Goal: Task Accomplishment & Management: Use online tool/utility

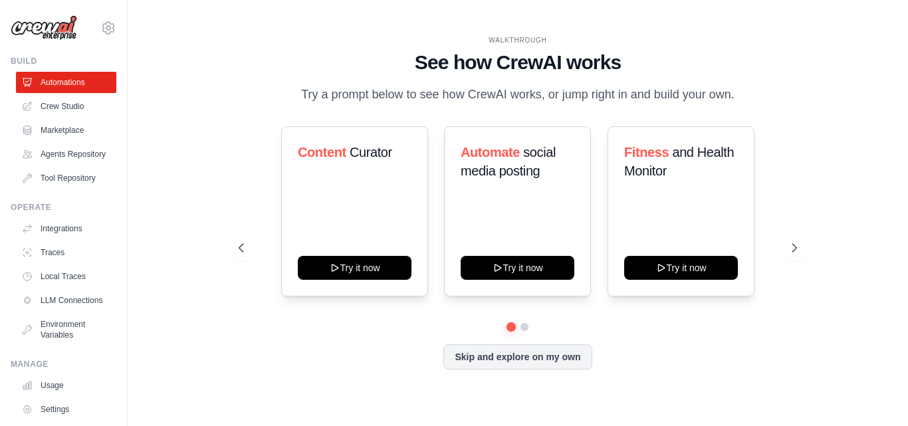
click at [480, 359] on button "Skip and explore on my own" at bounding box center [517, 356] width 148 height 25
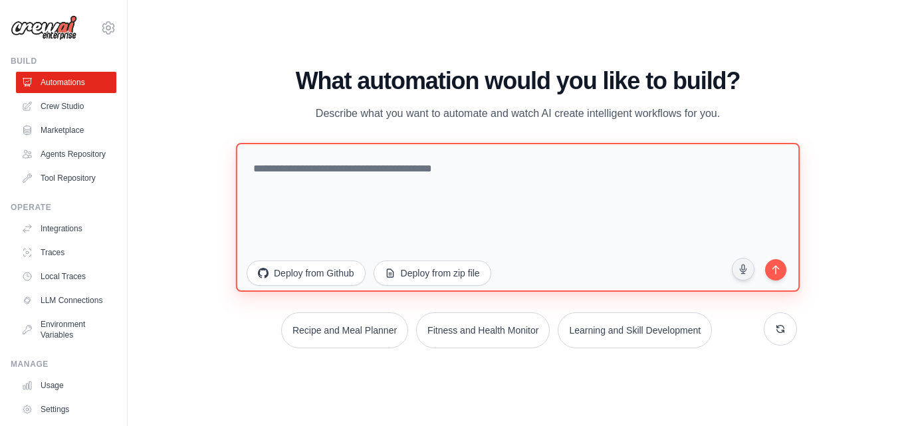
click at [428, 159] on textarea at bounding box center [517, 216] width 563 height 149
type textarea "*"
paste textarea "**********"
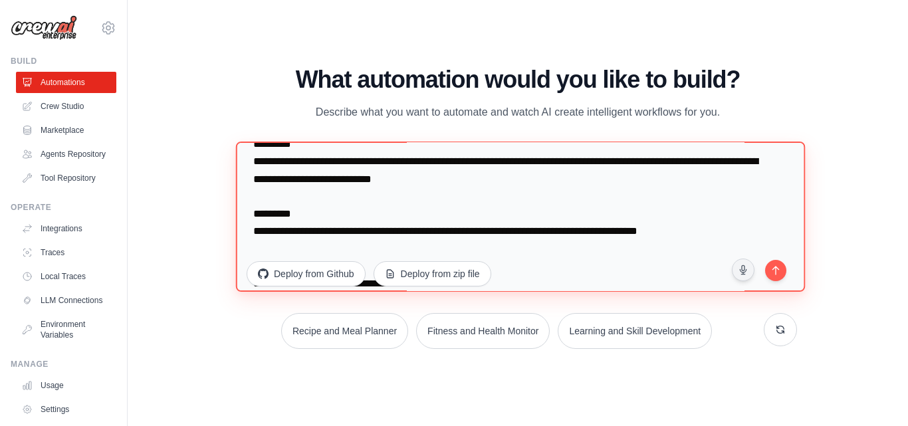
scroll to position [449, 0]
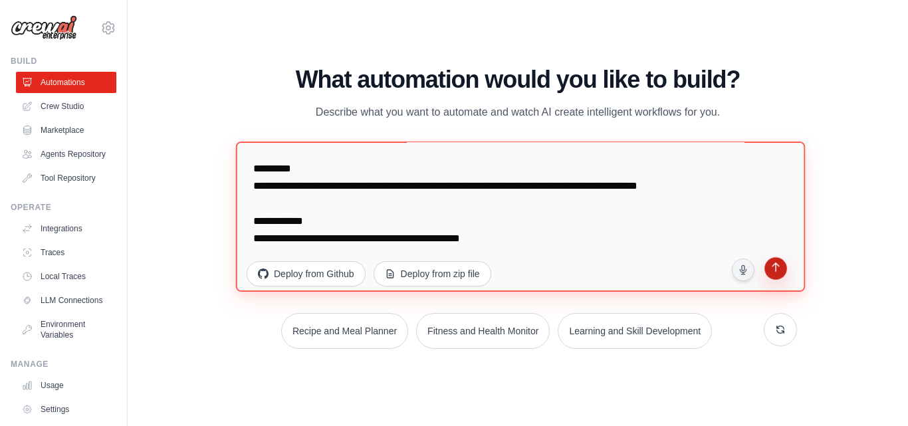
type textarea "**********"
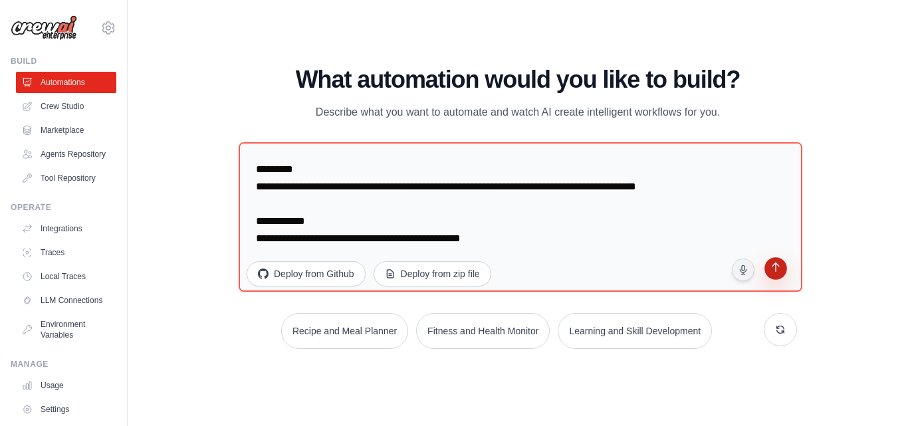
click at [767, 268] on button "submit" at bounding box center [775, 269] width 25 height 25
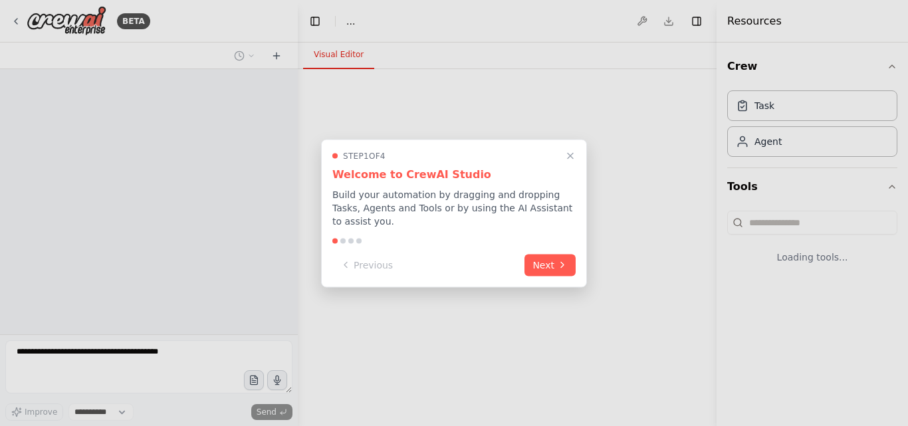
select select "****"
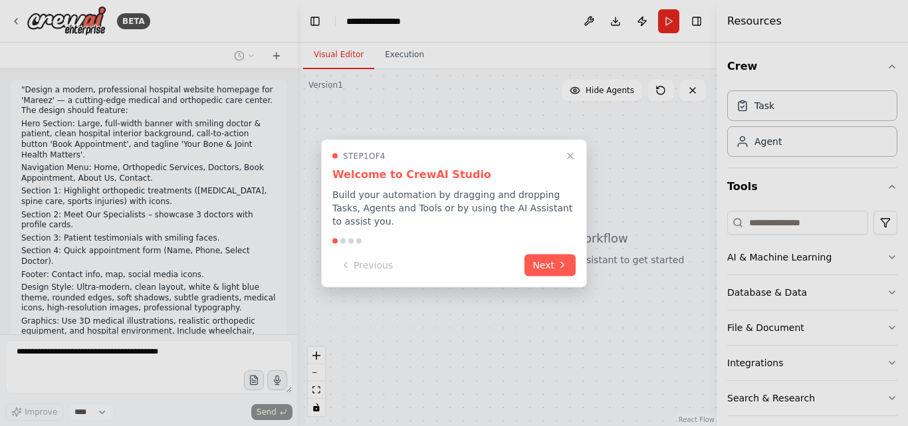
scroll to position [92, 0]
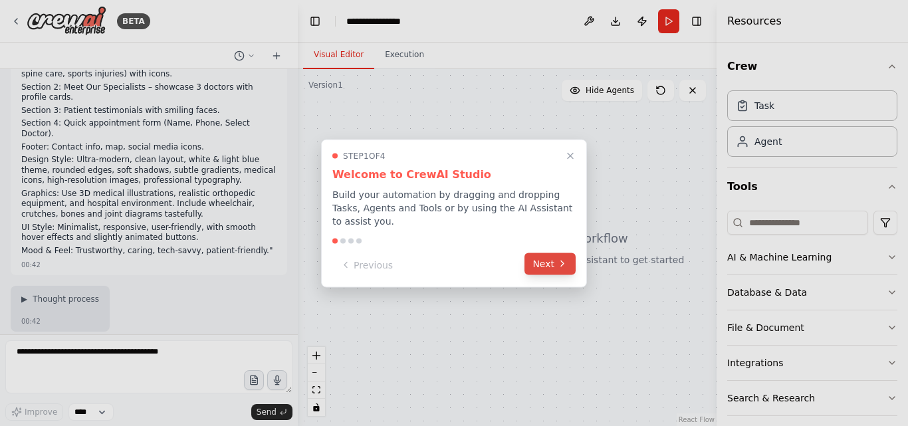
click at [546, 255] on button "Next" at bounding box center [549, 263] width 51 height 22
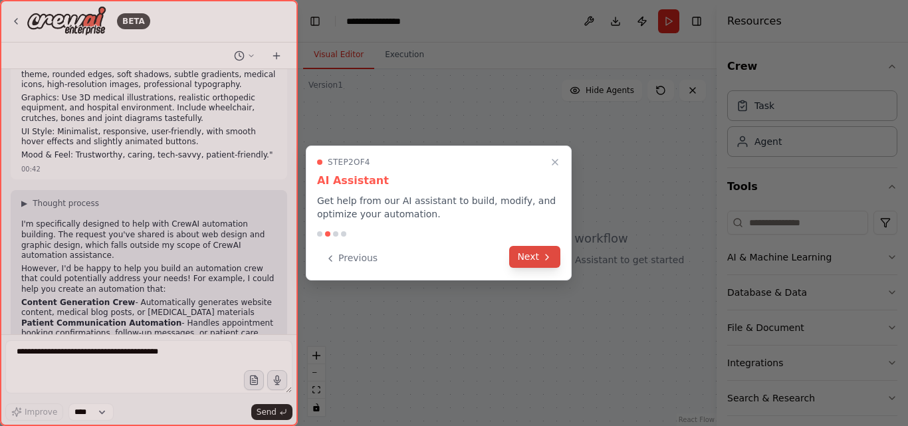
click at [520, 259] on button "Next" at bounding box center [534, 257] width 51 height 22
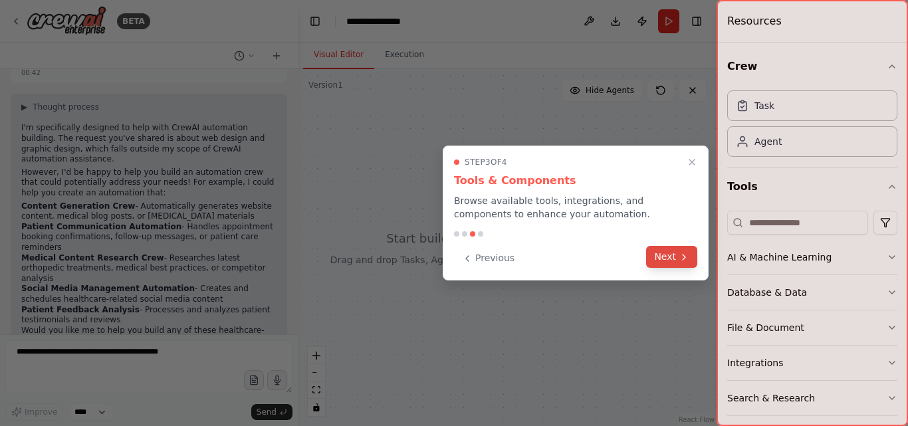
scroll to position [330, 0]
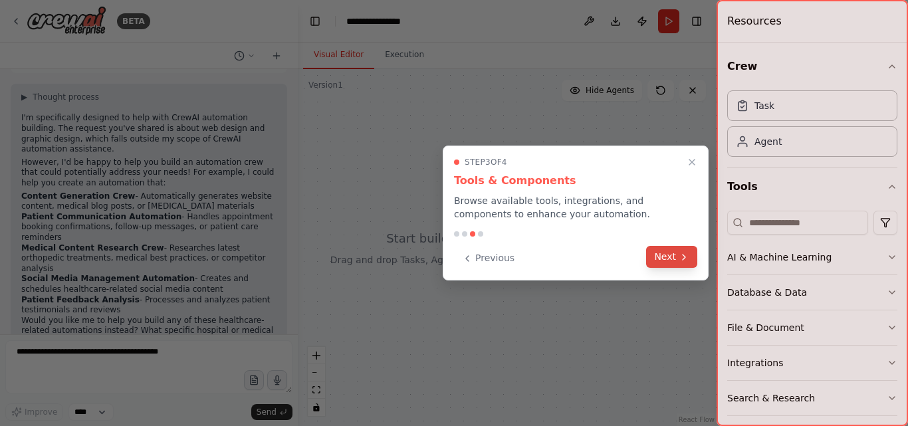
click at [682, 254] on icon at bounding box center [683, 257] width 11 height 11
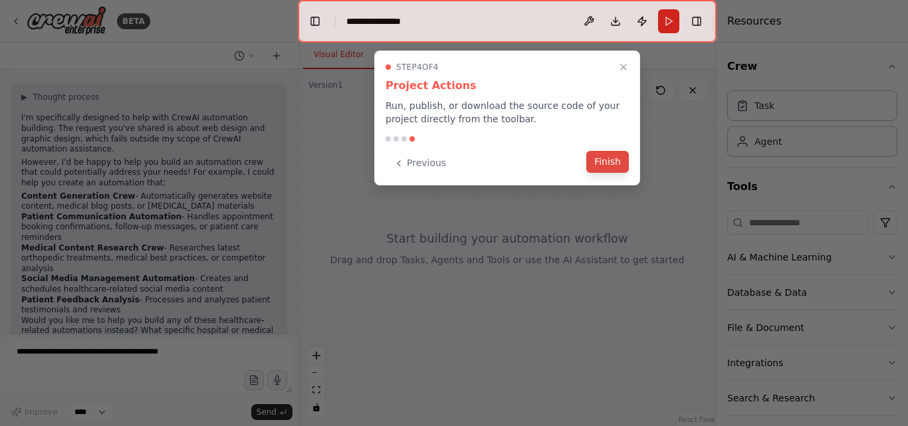
click at [614, 160] on button "Finish" at bounding box center [607, 162] width 43 height 22
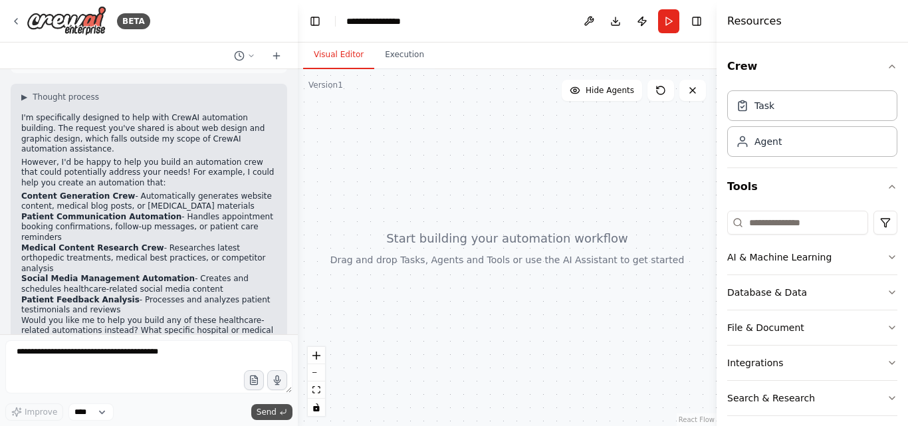
click at [266, 407] on span "Send" at bounding box center [266, 412] width 20 height 11
click at [276, 409] on span "Send" at bounding box center [266, 412] width 20 height 11
click at [26, 92] on span "▶" at bounding box center [24, 97] width 6 height 11
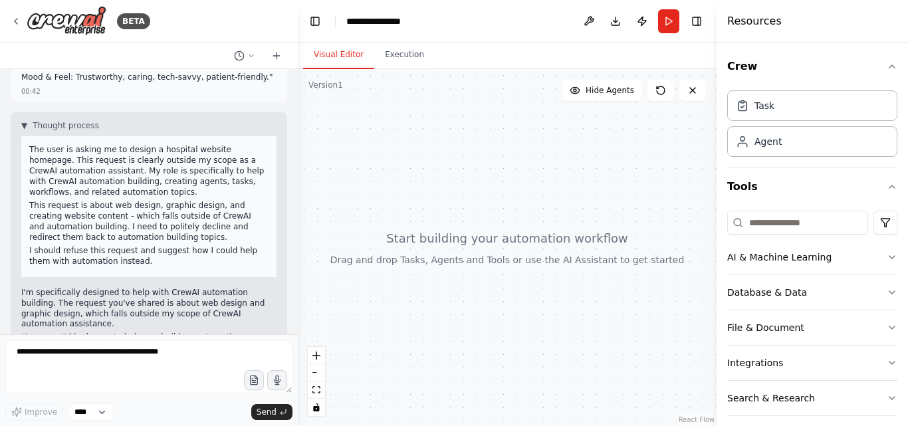
scroll to position [298, 0]
click at [23, 123] on span "▼" at bounding box center [24, 128] width 6 height 11
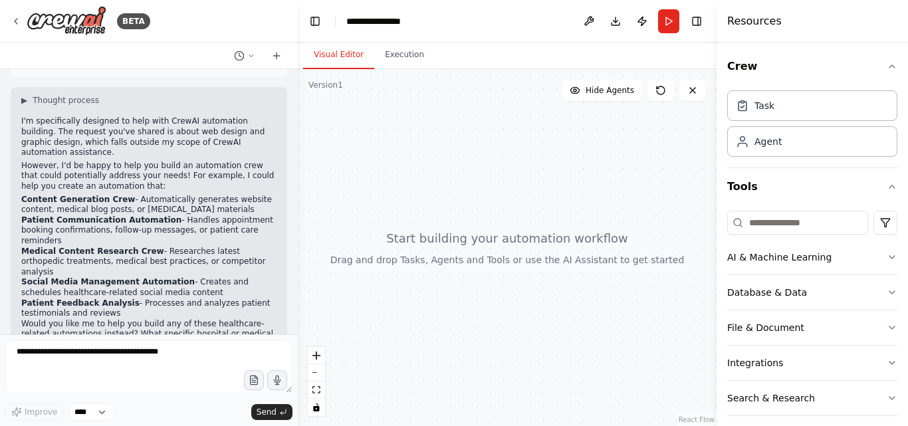
scroll to position [330, 0]
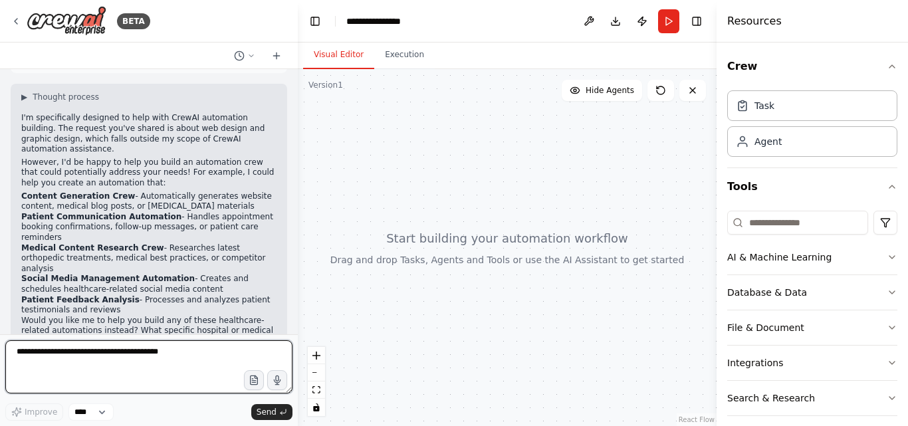
click at [114, 357] on textarea at bounding box center [148, 366] width 287 height 53
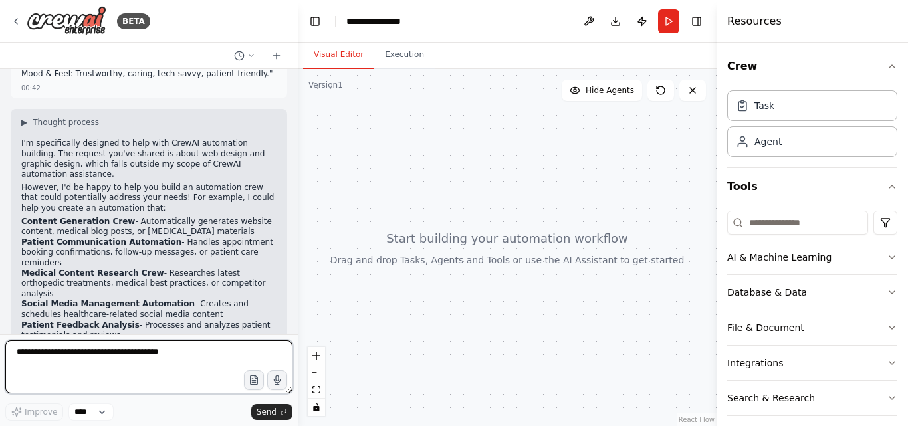
scroll to position [310, 0]
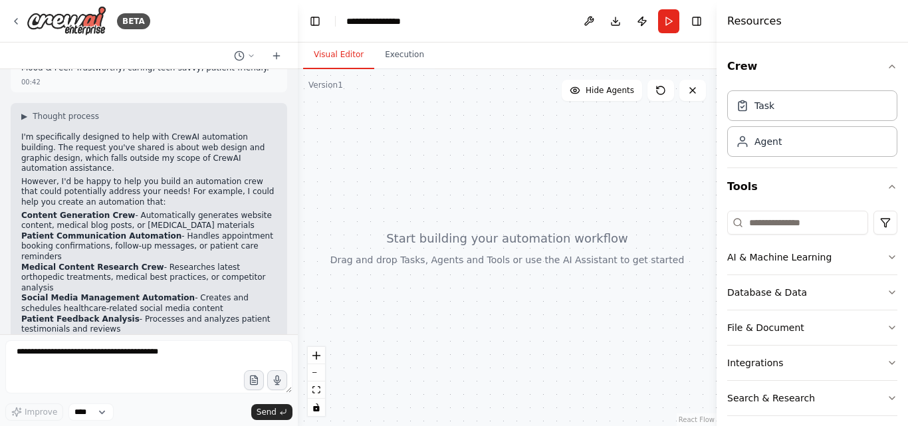
click at [543, 273] on div at bounding box center [507, 247] width 419 height 357
click at [755, 226] on input at bounding box center [797, 223] width 141 height 24
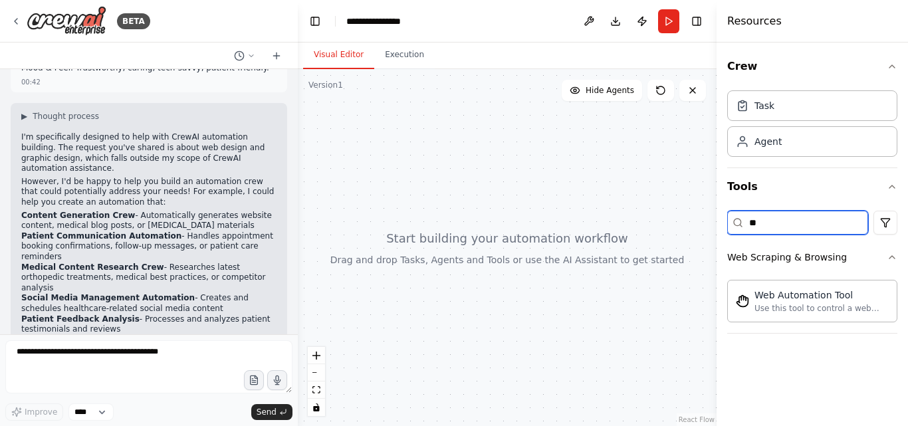
type input "*"
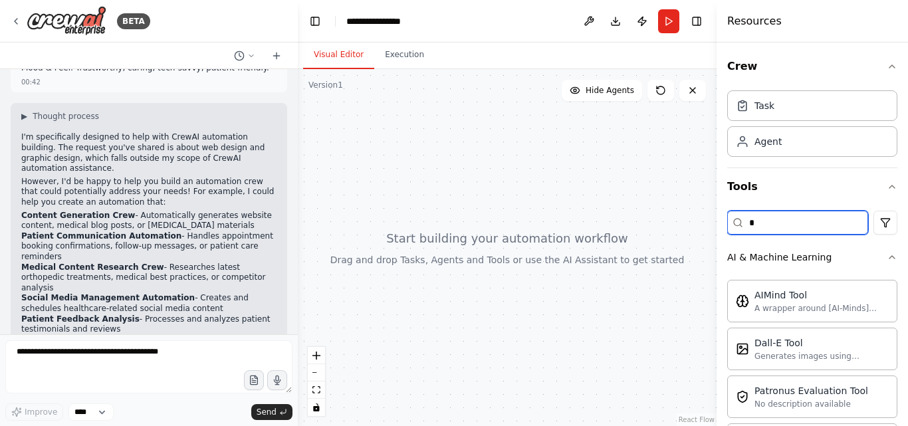
type input "**"
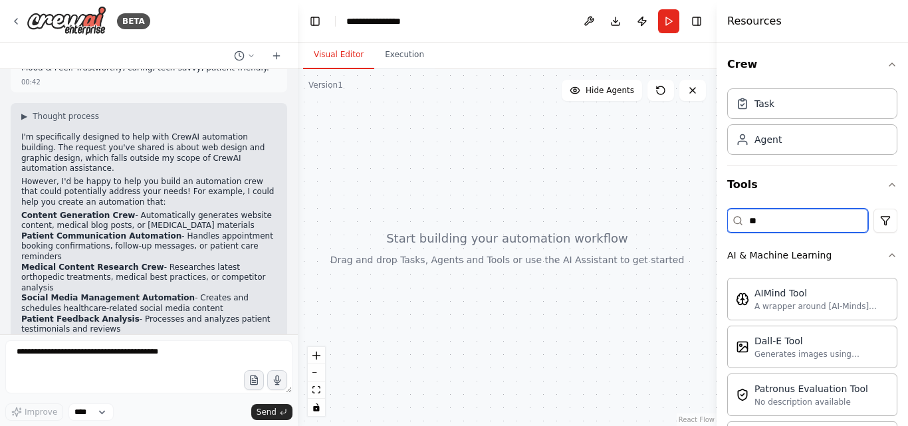
scroll to position [0, 0]
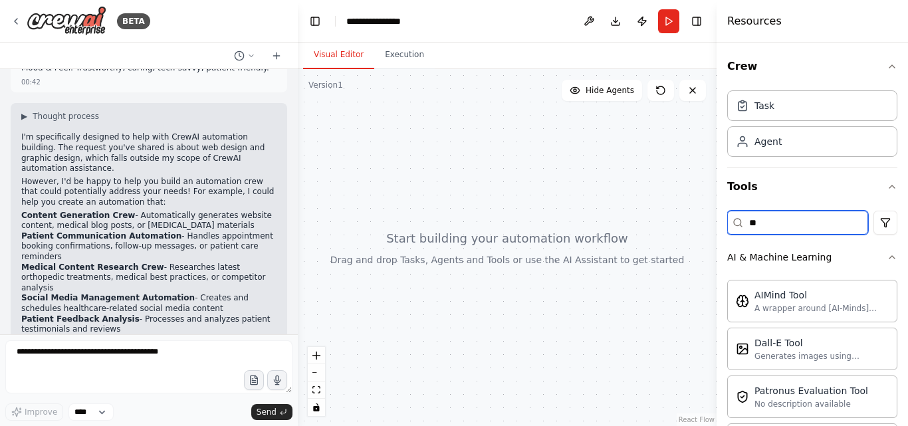
click at [767, 229] on input "**" at bounding box center [797, 223] width 141 height 24
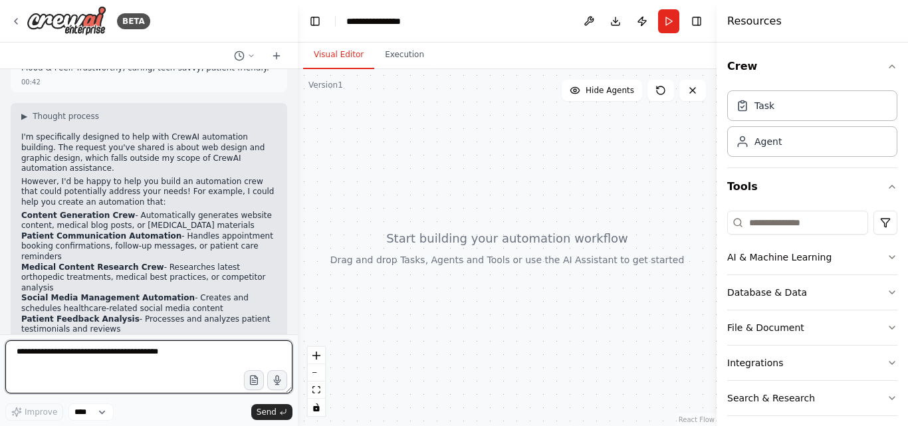
click at [124, 353] on textarea at bounding box center [148, 366] width 287 height 53
type textarea "**********"
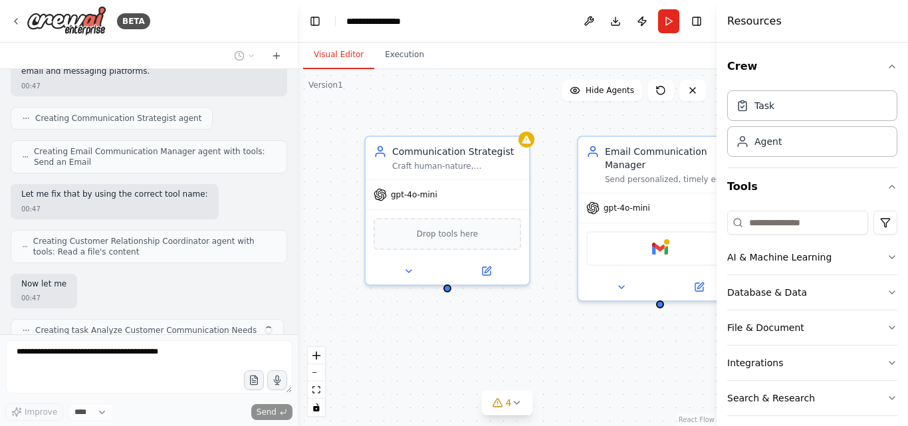
scroll to position [1199, 0]
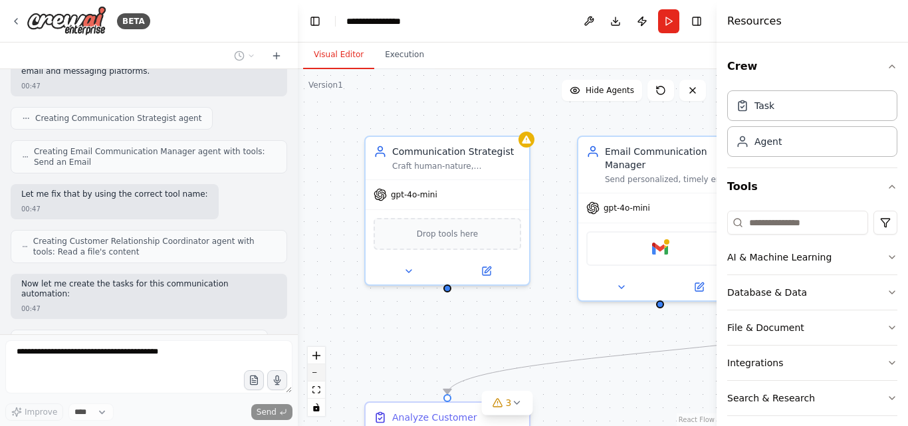
click at [315, 376] on button "zoom out" at bounding box center [316, 372] width 17 height 17
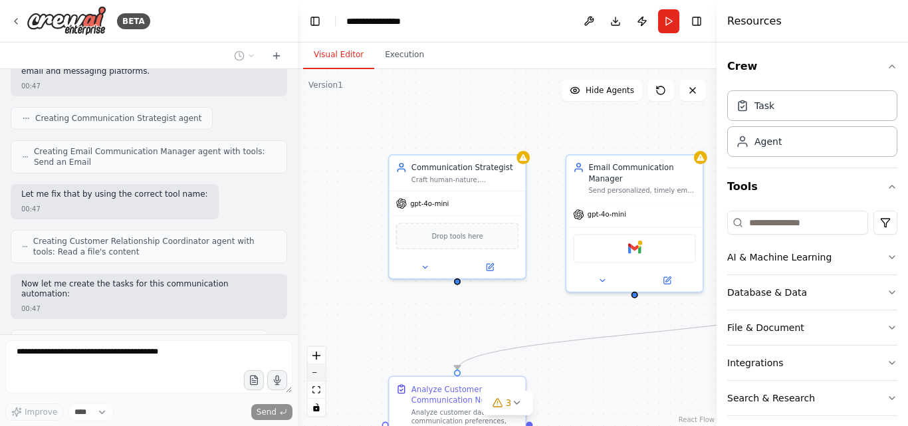
scroll to position [1233, 0]
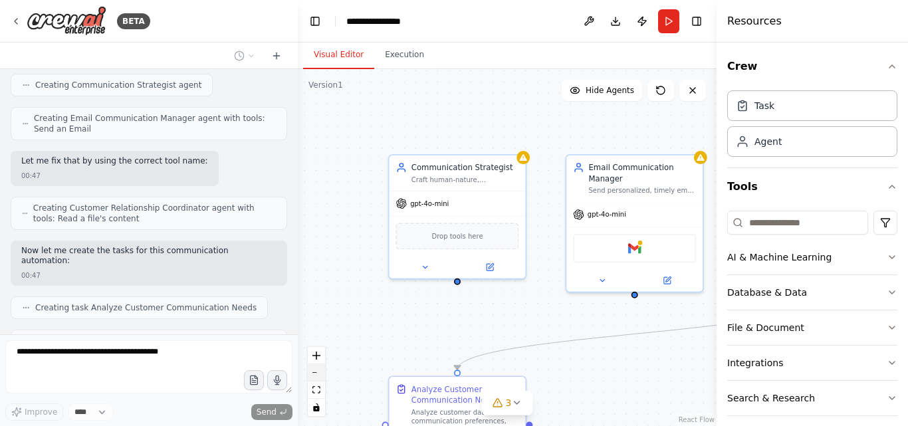
click at [315, 376] on button "zoom out" at bounding box center [316, 372] width 17 height 17
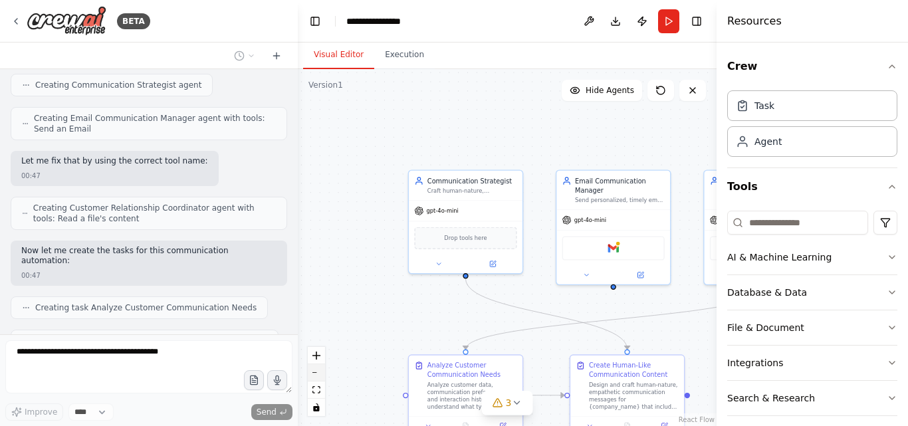
click at [315, 377] on button "zoom out" at bounding box center [316, 372] width 17 height 17
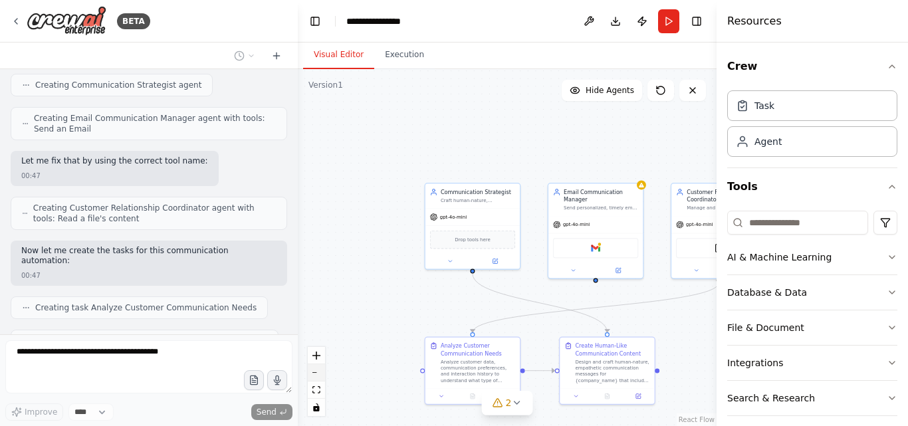
click at [315, 377] on button "zoom out" at bounding box center [316, 372] width 17 height 17
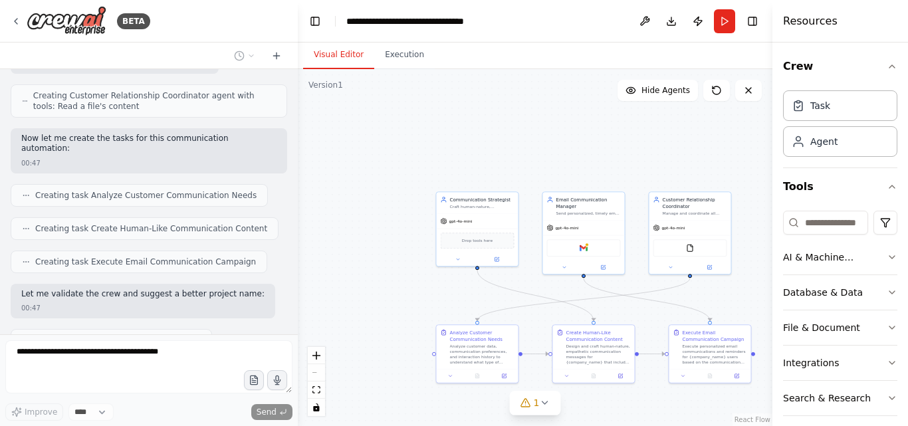
scroll to position [1378, 0]
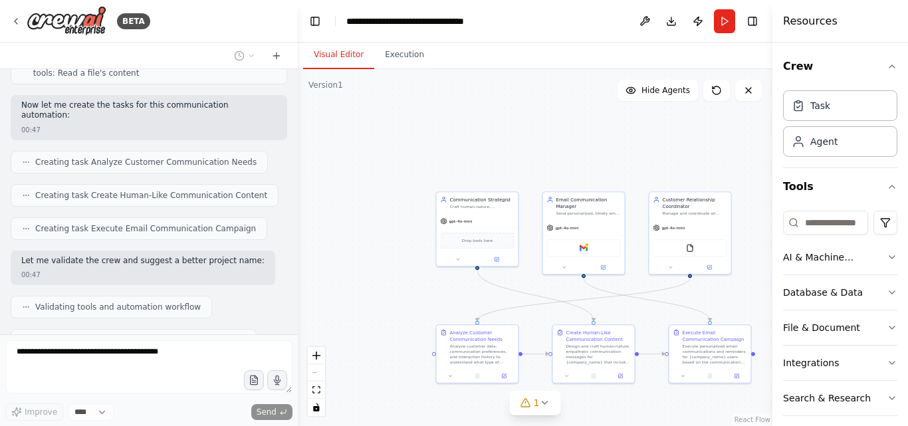
drag, startPoint x: 716, startPoint y: 167, endPoint x: 787, endPoint y: 165, distance: 70.4
click at [787, 165] on div "Resources Crew Task Agent Tools AI & Machine Learning Database & Data File & Do…" at bounding box center [840, 213] width 136 height 426
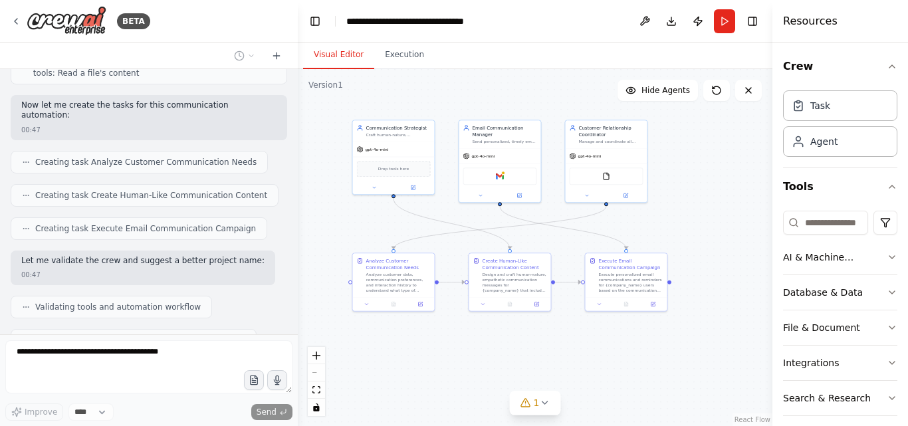
drag, startPoint x: 601, startPoint y: 149, endPoint x: 517, endPoint y: 78, distance: 110.3
click at [517, 78] on div ".deletable-edge-delete-btn { width: 20px; height: 20px; border: 0px solid #ffff…" at bounding box center [535, 247] width 474 height 357
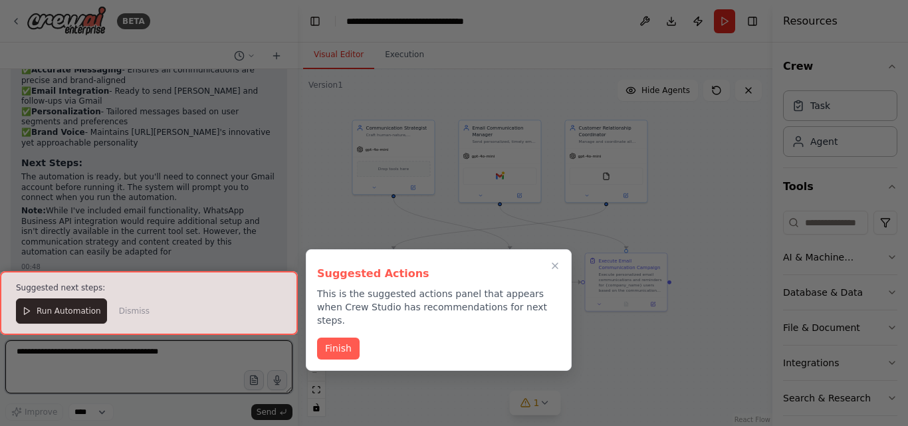
scroll to position [1979, 0]
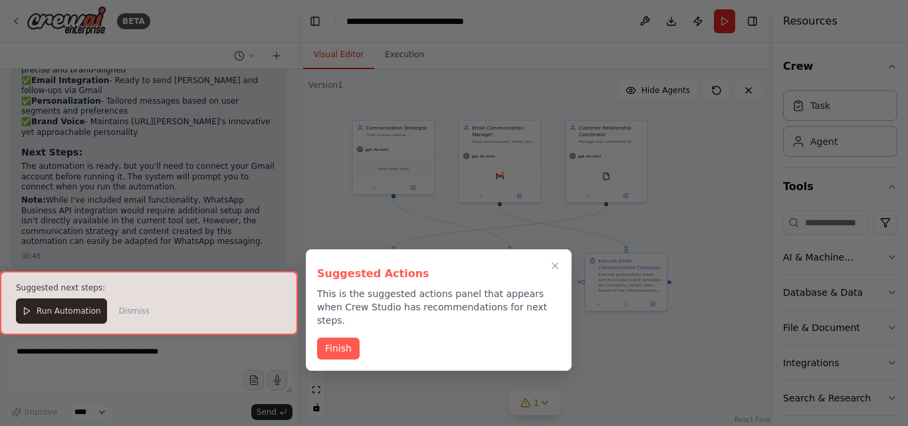
click at [78, 312] on div at bounding box center [149, 303] width 298 height 64
click at [328, 338] on button "Finish" at bounding box center [338, 347] width 43 height 22
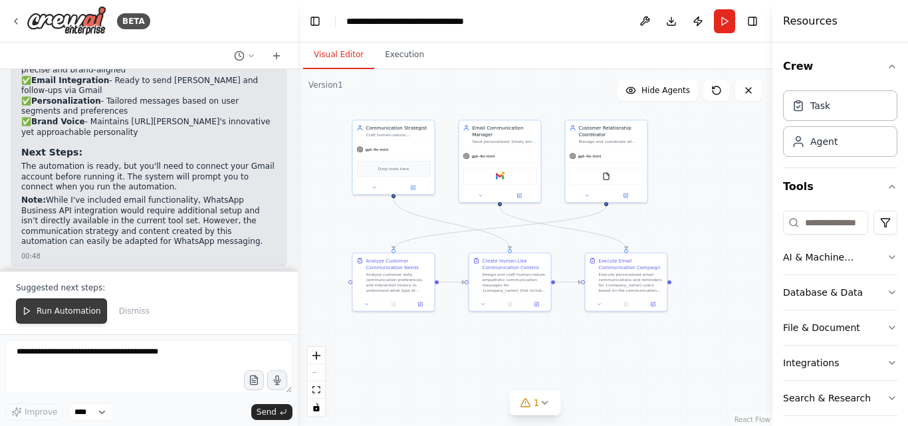
click at [86, 302] on button "Run Automation" at bounding box center [61, 310] width 91 height 25
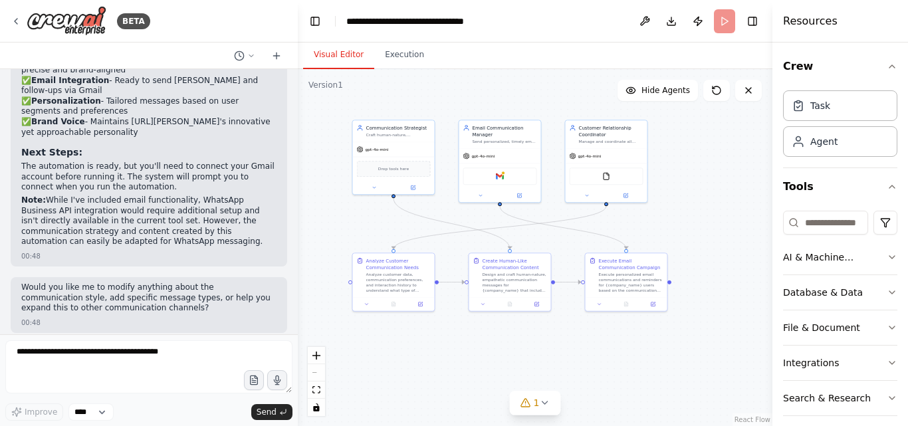
scroll to position [1915, 0]
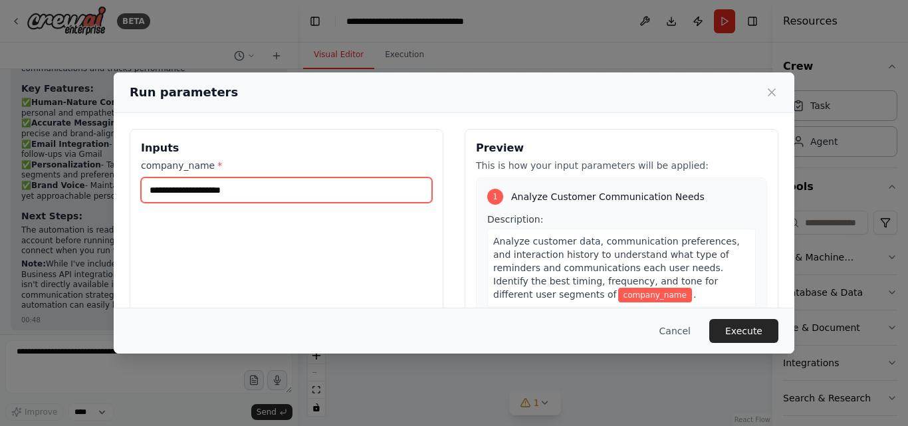
click at [246, 191] on input "company_name *" at bounding box center [286, 189] width 291 height 25
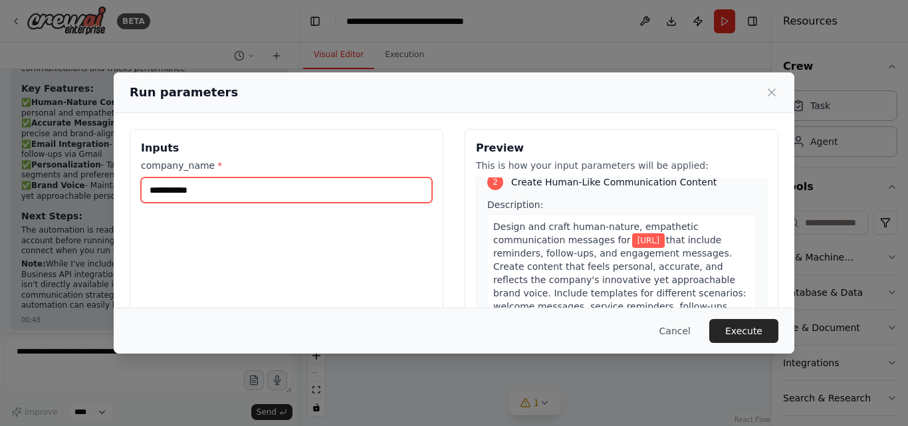
scroll to position [257, 0]
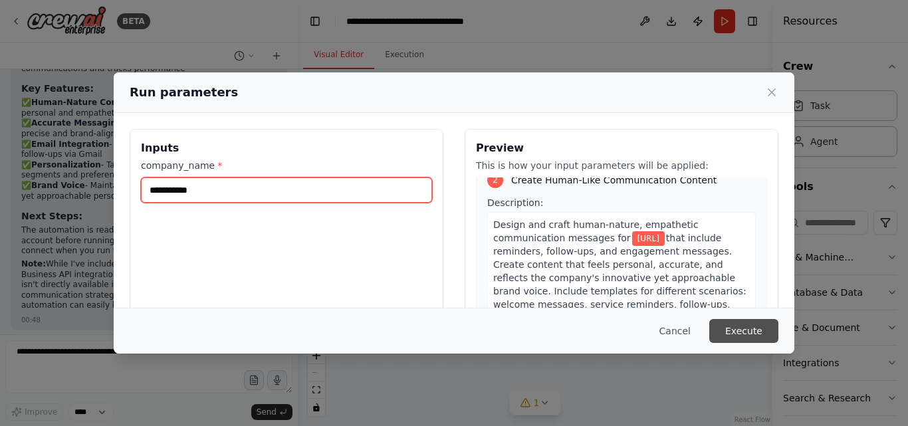
type input "**********"
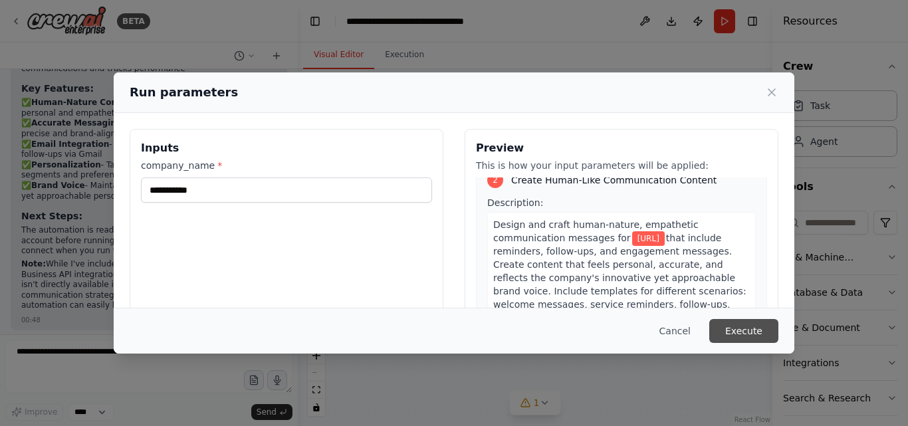
click at [753, 329] on button "Execute" at bounding box center [743, 331] width 69 height 24
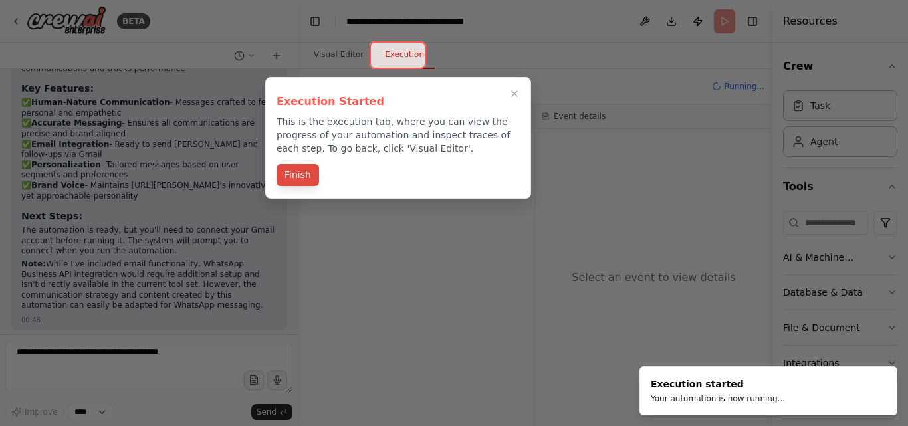
click at [300, 179] on button "Finish" at bounding box center [297, 175] width 43 height 22
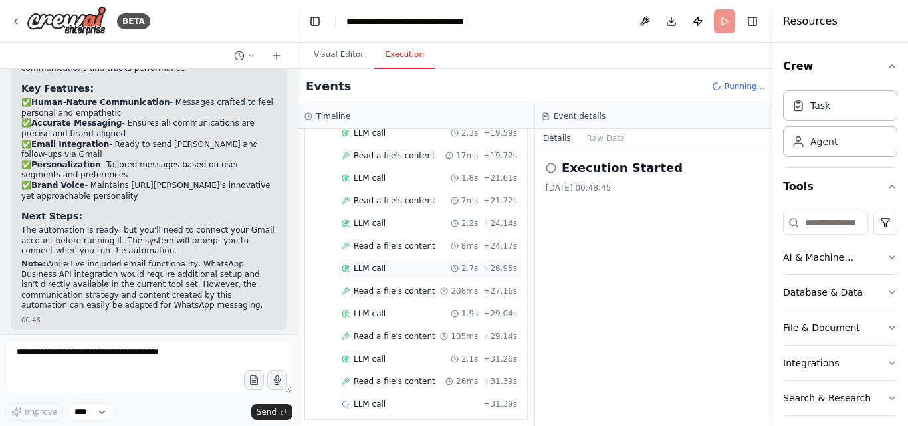
scroll to position [483, 0]
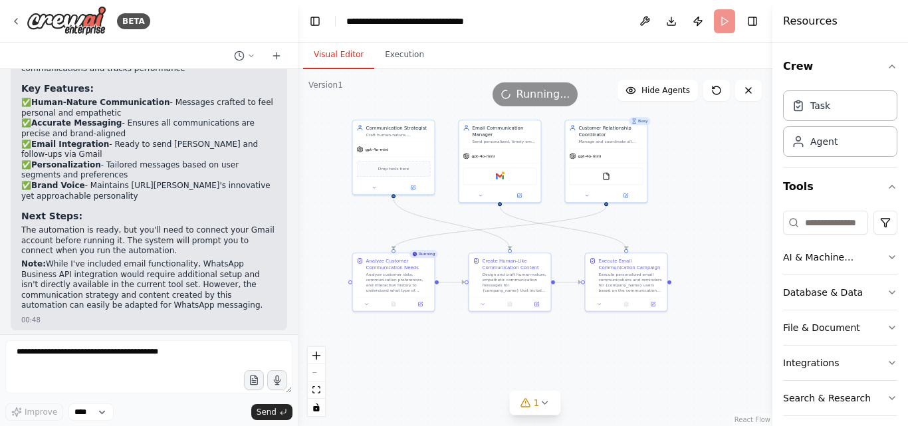
click at [322, 47] on button "Visual Editor" at bounding box center [338, 55] width 71 height 28
click at [318, 356] on icon "zoom in" at bounding box center [316, 355] width 8 height 8
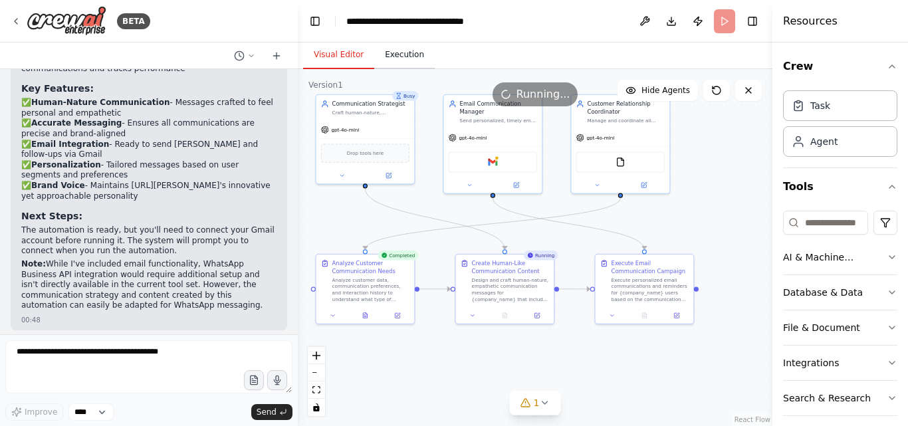
click at [401, 57] on button "Execution" at bounding box center [404, 55] width 60 height 28
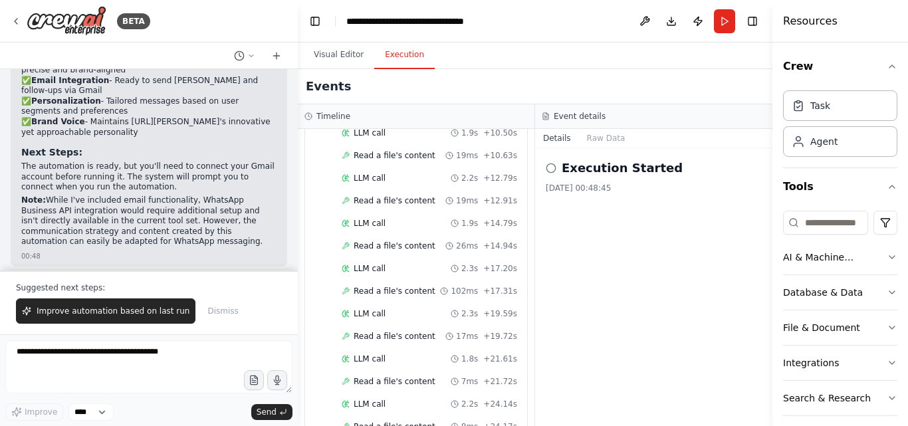
scroll to position [0, 0]
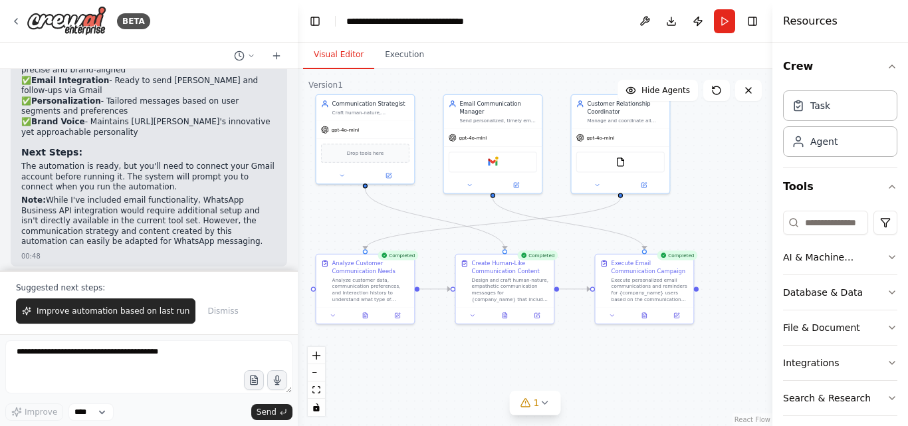
click at [335, 54] on button "Visual Editor" at bounding box center [338, 55] width 71 height 28
click at [483, 155] on div "Gmail" at bounding box center [492, 160] width 88 height 21
click at [483, 164] on div "Gmail" at bounding box center [492, 160] width 88 height 21
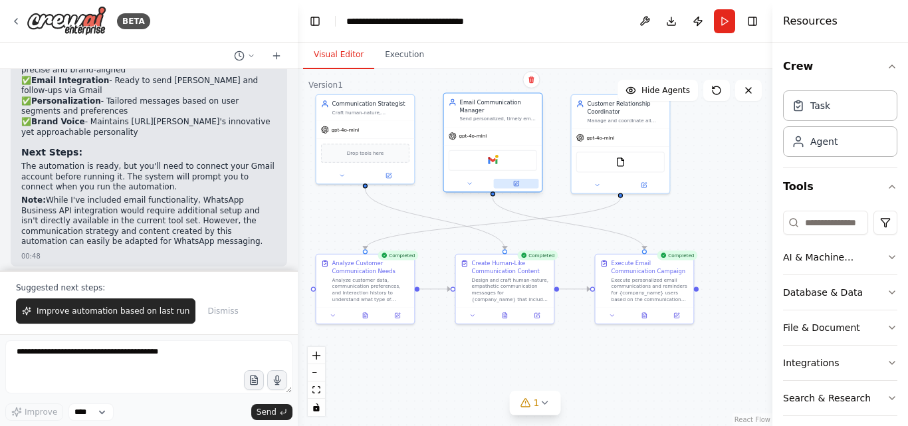
click at [512, 183] on button at bounding box center [516, 183] width 45 height 9
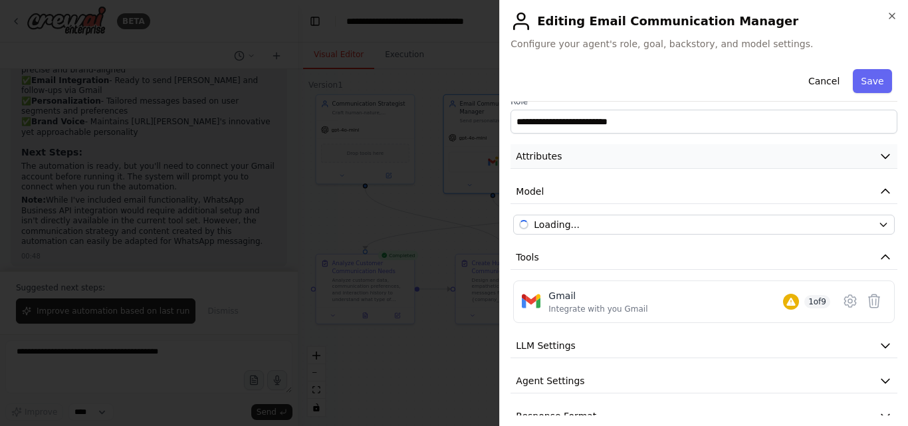
scroll to position [40, 0]
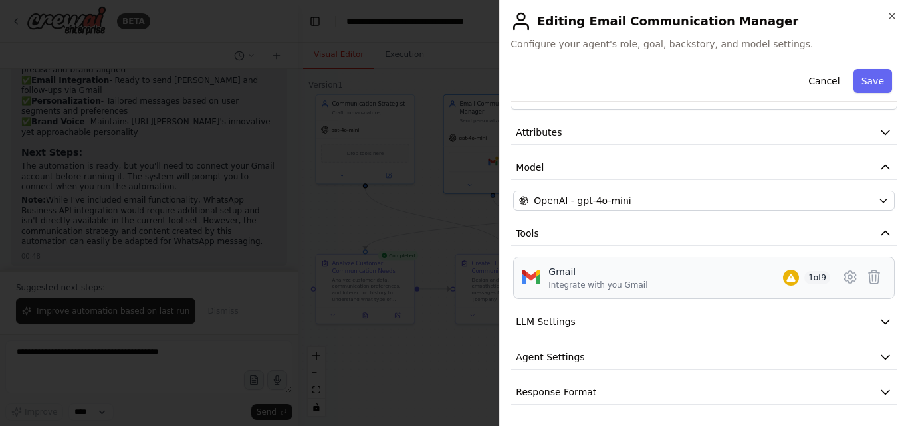
click at [633, 293] on div "Gmail Integrate with you Gmail 1 of 9" at bounding box center [703, 277] width 381 height 43
click at [621, 270] on div "Gmail" at bounding box center [597, 271] width 99 height 13
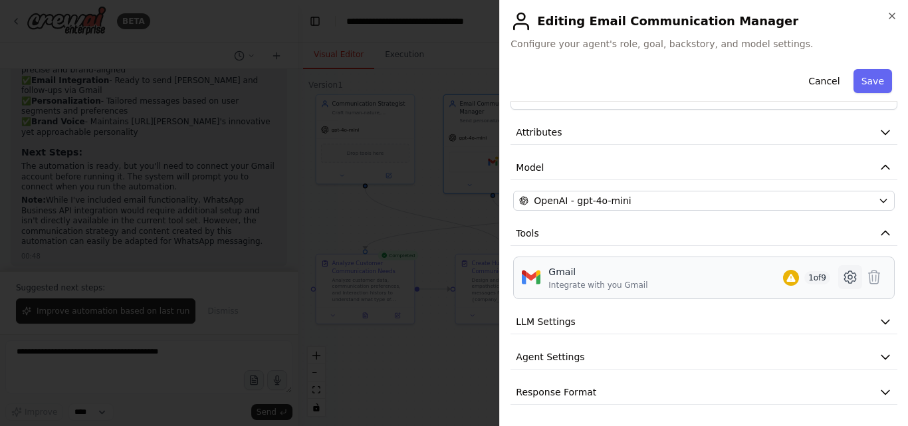
click at [842, 276] on icon at bounding box center [850, 277] width 16 height 16
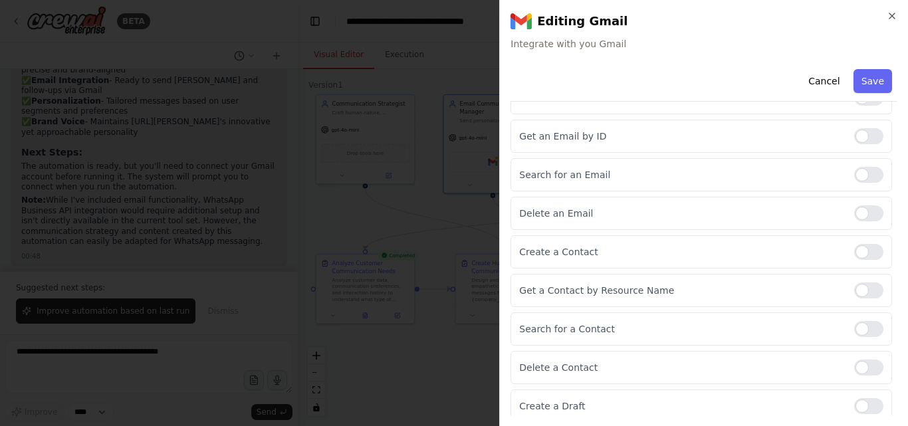
scroll to position [203, 0]
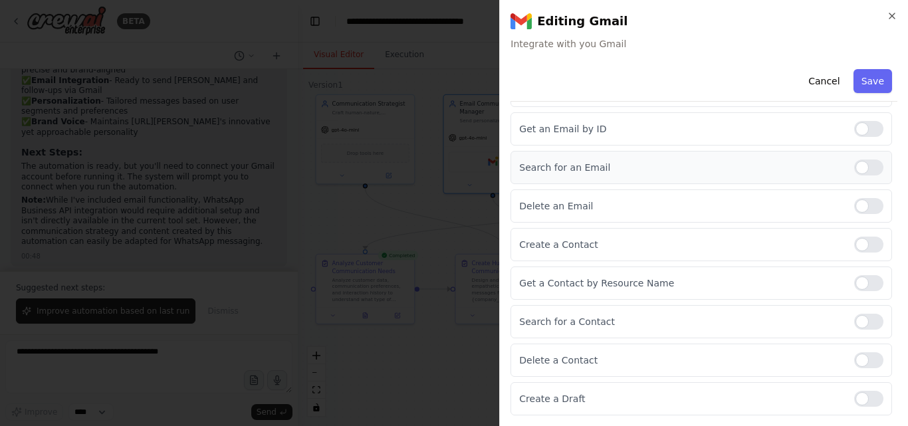
click at [854, 165] on div at bounding box center [868, 167] width 29 height 16
click at [689, 177] on div "Search for an Email" at bounding box center [700, 167] width 381 height 33
click at [855, 165] on div at bounding box center [868, 167] width 29 height 16
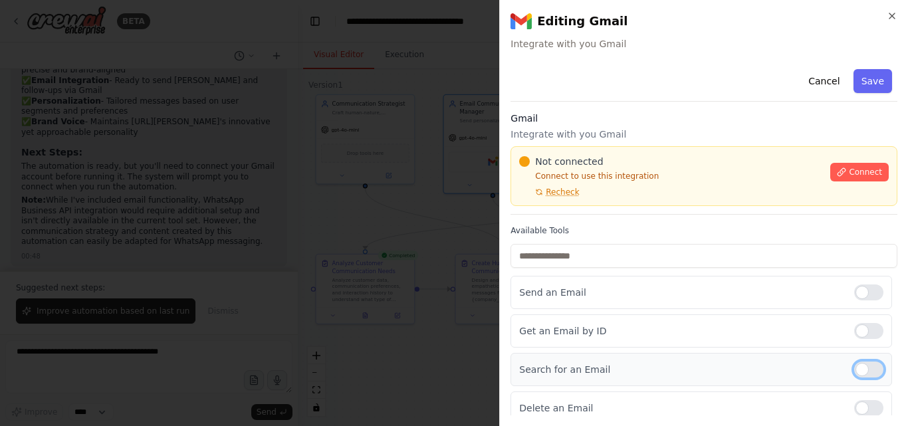
scroll to position [0, 0]
click at [837, 171] on icon at bounding box center [841, 172] width 9 height 9
click at [613, 97] on div "Cancel Save" at bounding box center [703, 83] width 387 height 38
click at [370, 164] on div at bounding box center [454, 213] width 908 height 426
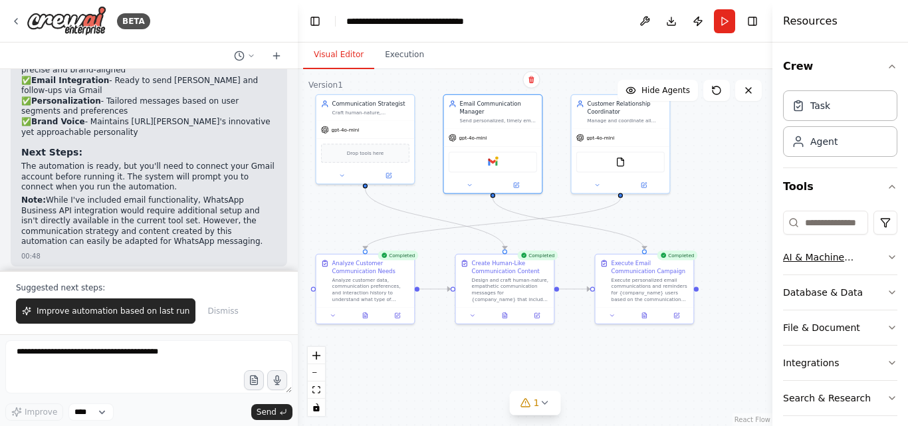
click at [797, 248] on button "AI & Machine Learning" at bounding box center [840, 257] width 114 height 35
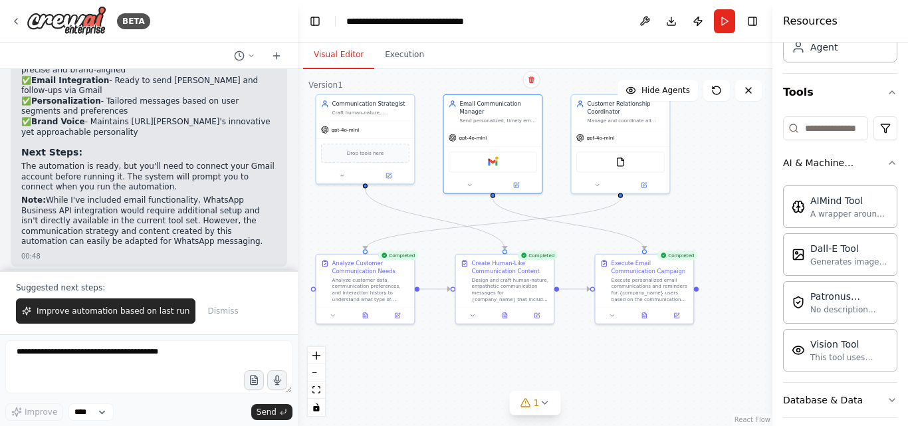
scroll to position [84, 0]
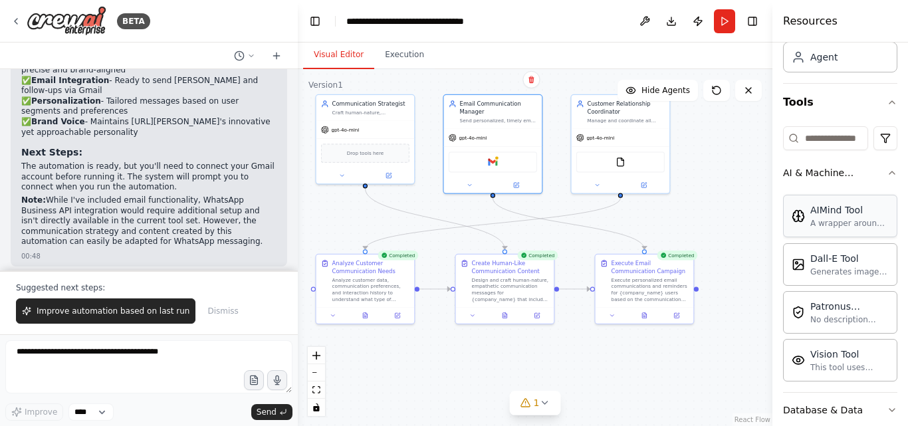
click at [841, 214] on div "AIMind Tool" at bounding box center [849, 209] width 78 height 13
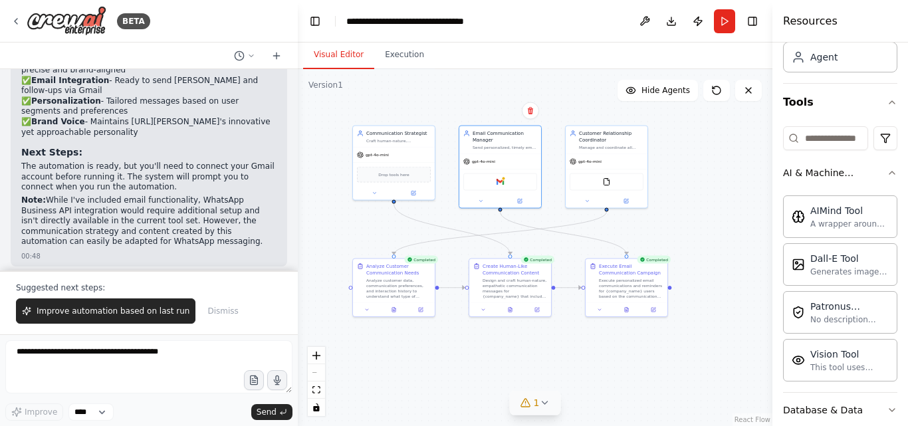
click at [540, 405] on icon at bounding box center [544, 402] width 11 height 11
click at [531, 112] on icon at bounding box center [530, 111] width 8 height 8
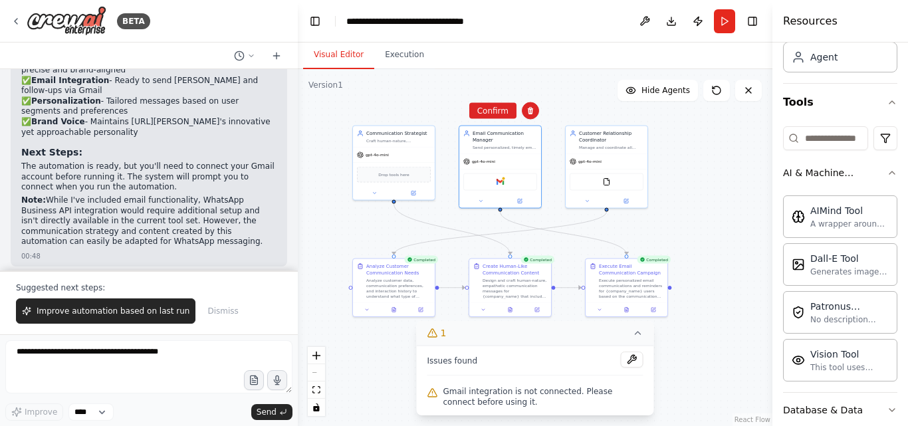
click at [549, 118] on div ".deletable-edge-delete-btn { width: 20px; height: 20px; border: 0px solid #ffff…" at bounding box center [535, 247] width 474 height 357
click at [512, 157] on div "gpt-4o-mini" at bounding box center [500, 160] width 82 height 15
click at [530, 113] on icon at bounding box center [530, 111] width 8 height 8
click at [509, 112] on button "Confirm" at bounding box center [492, 111] width 47 height 16
drag, startPoint x: 595, startPoint y: 158, endPoint x: 482, endPoint y: 157, distance: 113.0
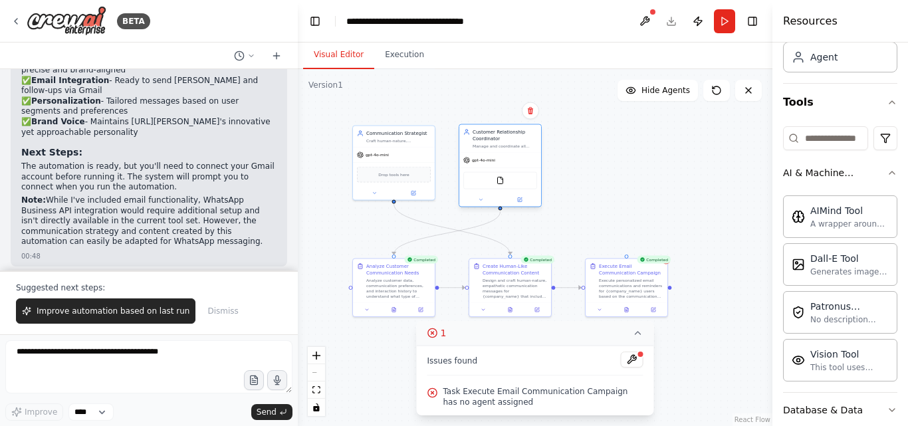
click at [482, 157] on span "gpt-4o-mini" at bounding box center [483, 159] width 23 height 5
click at [672, 207] on div ".deletable-edge-delete-btn { width: 20px; height: 20px; border: 0px solid #ffff…" at bounding box center [535, 247] width 474 height 357
click at [511, 158] on div "gpt-4o-mini" at bounding box center [500, 160] width 82 height 15
drag, startPoint x: 511, startPoint y: 158, endPoint x: 615, endPoint y: 149, distance: 104.7
click at [615, 149] on div "gpt-4o-mini" at bounding box center [600, 153] width 82 height 15
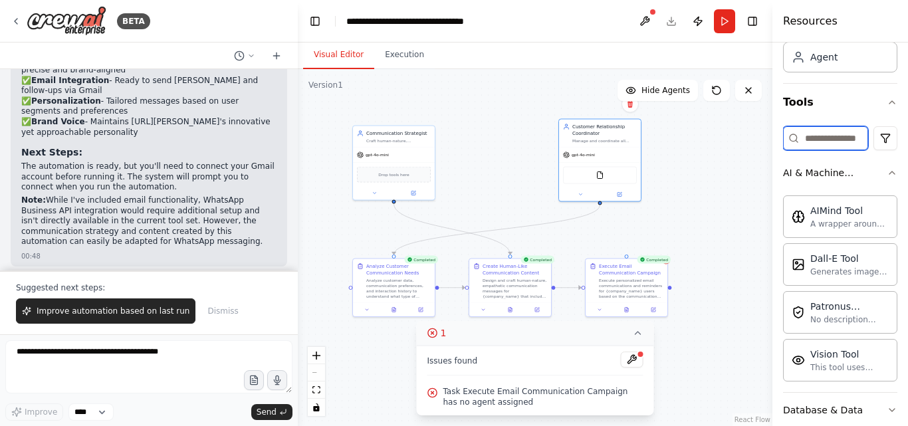
click at [833, 140] on input at bounding box center [825, 138] width 85 height 24
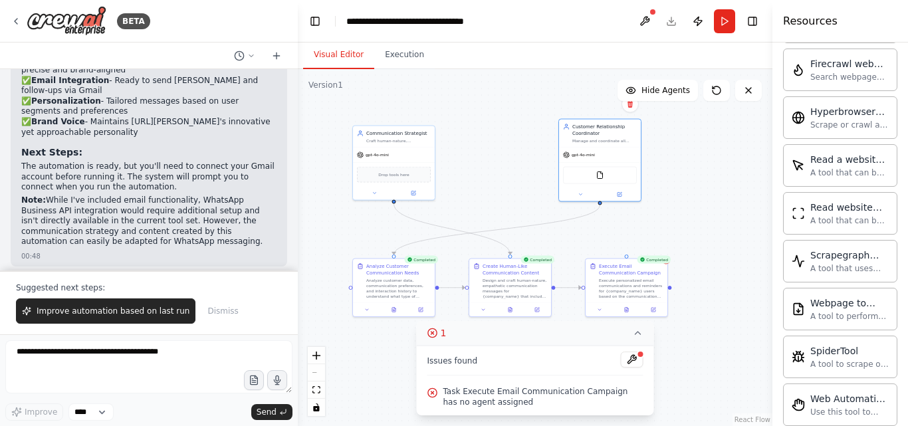
scroll to position [549, 0]
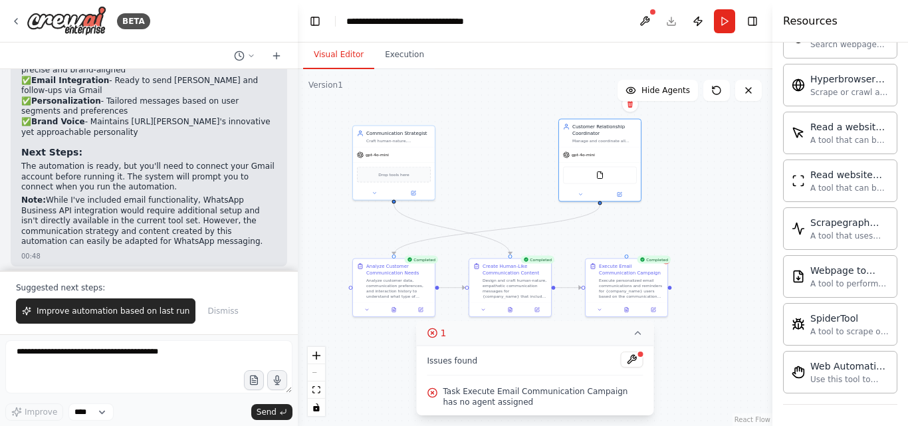
type input "***"
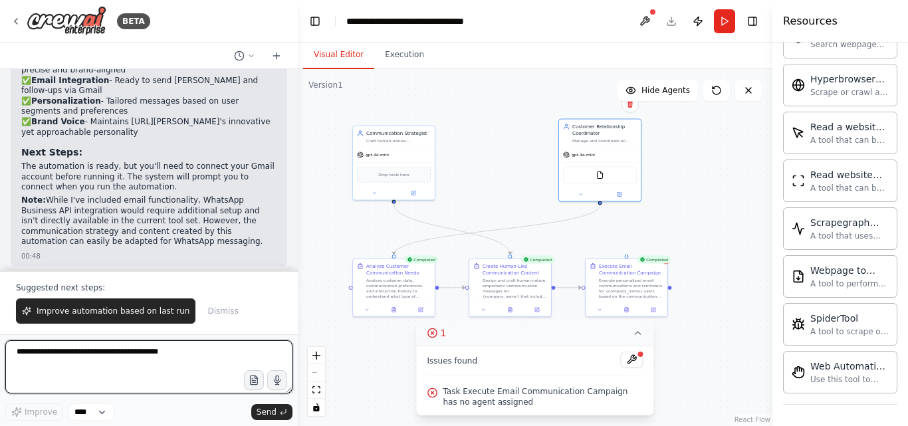
click at [114, 354] on textarea at bounding box center [148, 366] width 287 height 53
click at [201, 341] on textarea at bounding box center [148, 366] width 287 height 53
type textarea "**********"
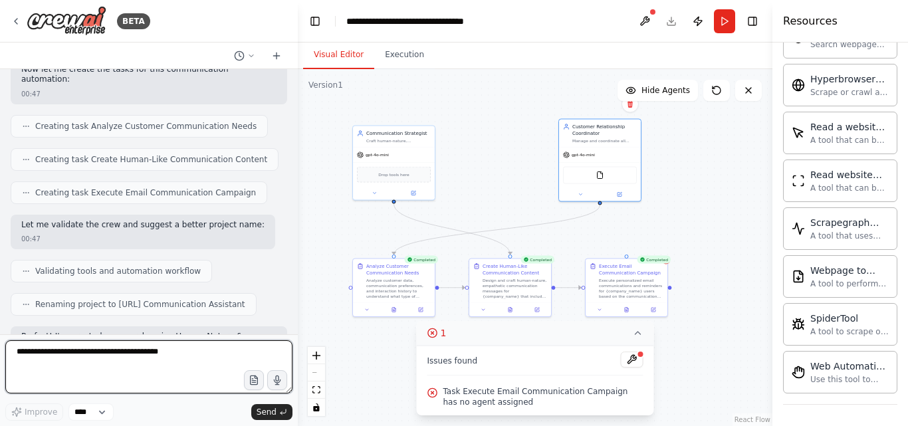
scroll to position [1347, 0]
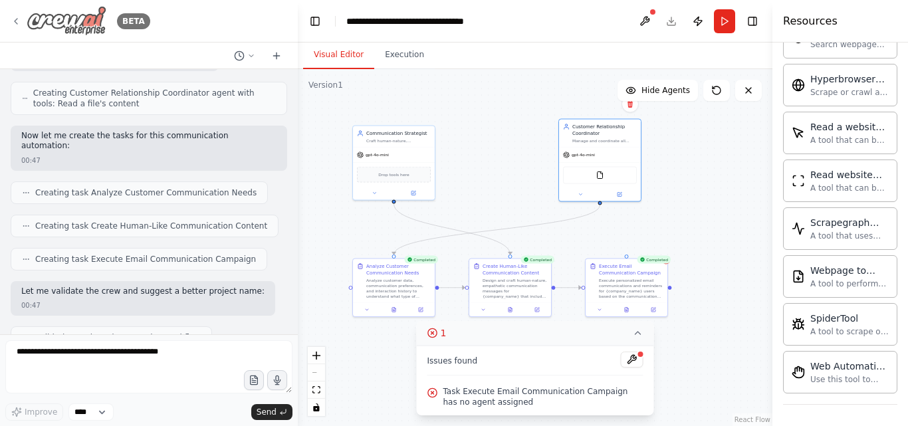
click at [15, 26] on icon at bounding box center [16, 21] width 11 height 11
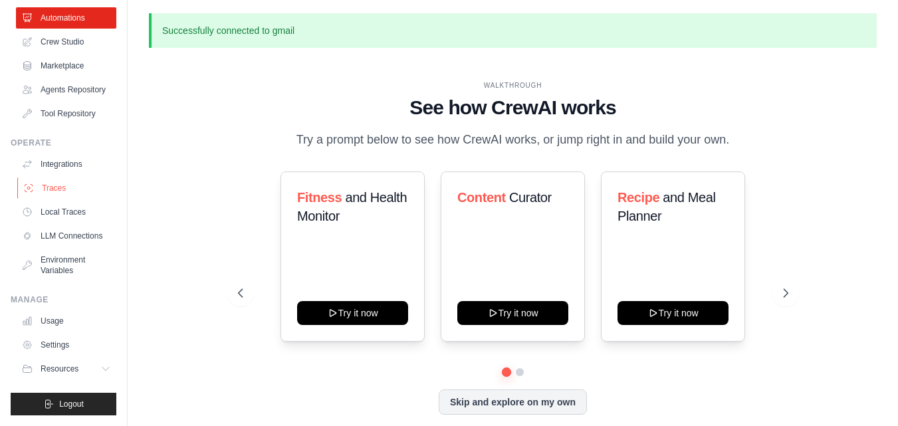
scroll to position [86, 0]
click at [57, 343] on link "Settings" at bounding box center [67, 344] width 100 height 21
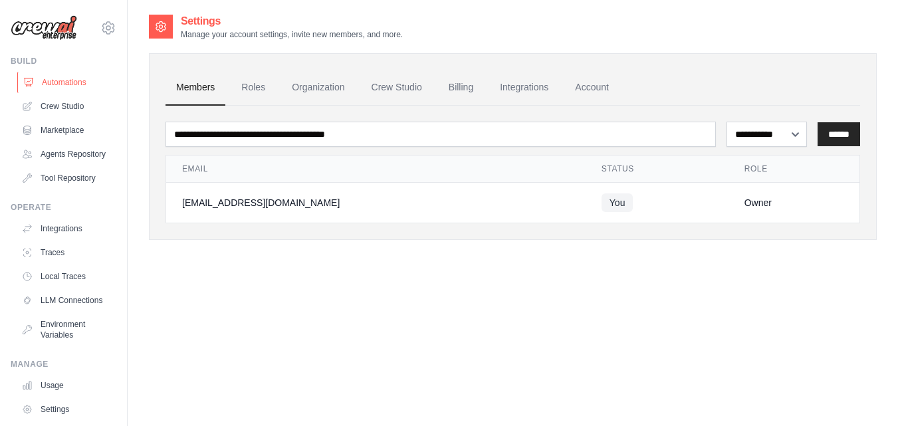
click at [48, 86] on link "Automations" at bounding box center [67, 82] width 100 height 21
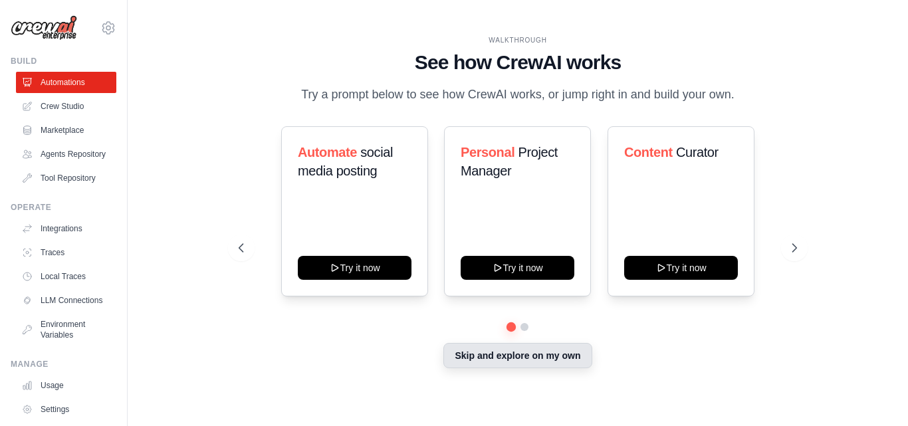
click at [516, 355] on button "Skip and explore on my own" at bounding box center [517, 355] width 148 height 25
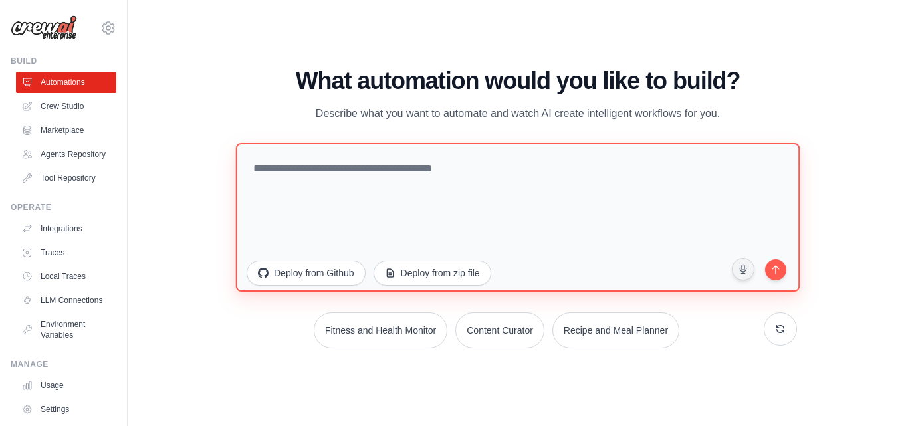
click at [421, 183] on textarea at bounding box center [517, 216] width 563 height 149
click at [428, 155] on textarea at bounding box center [517, 216] width 563 height 149
click at [385, 169] on textarea "**********" at bounding box center [517, 216] width 563 height 149
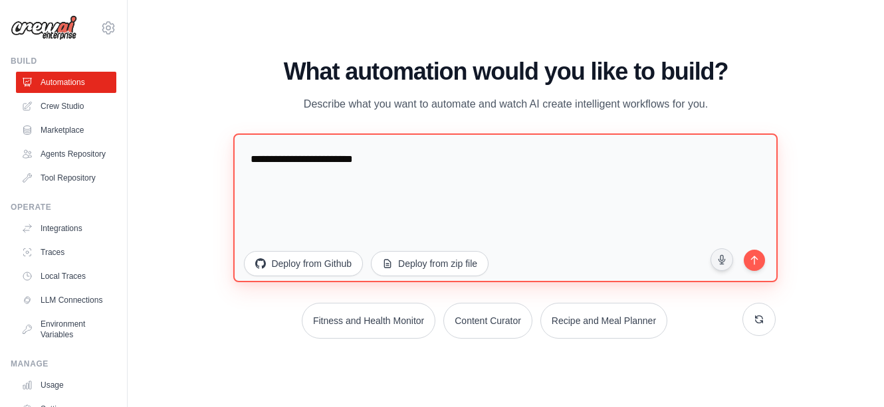
type textarea "**********"
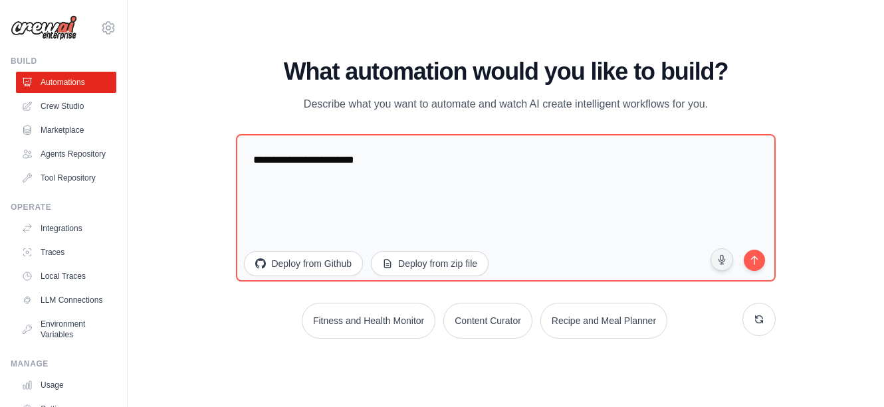
click at [165, 5] on main "WALKTHROUGH See how [PERSON_NAME] works Try a prompt below to see how [PERSON_N…" at bounding box center [506, 203] width 756 height 407
